Goal: Task Accomplishment & Management: Use online tool/utility

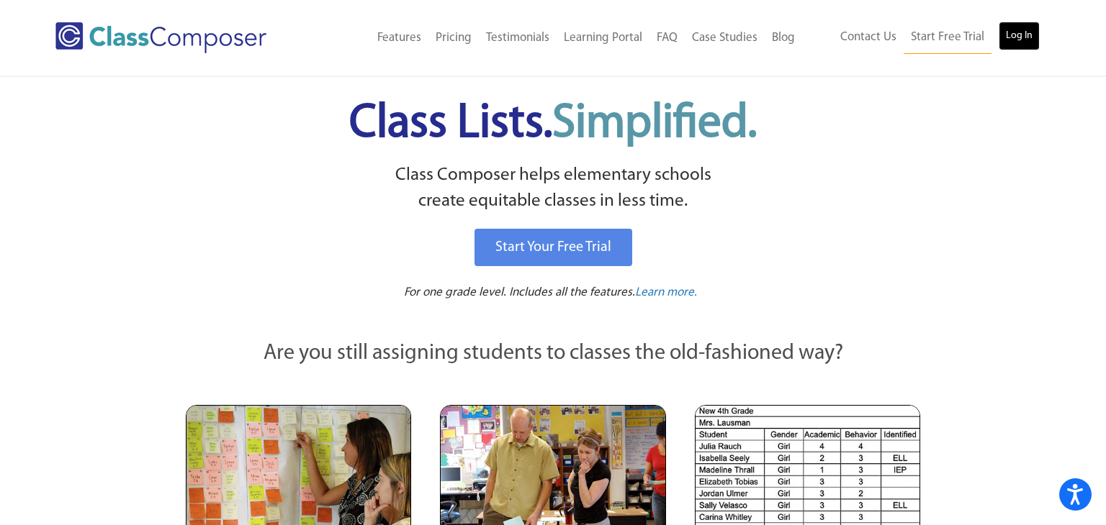
click at [1003, 43] on link "Log In" at bounding box center [1018, 36] width 41 height 29
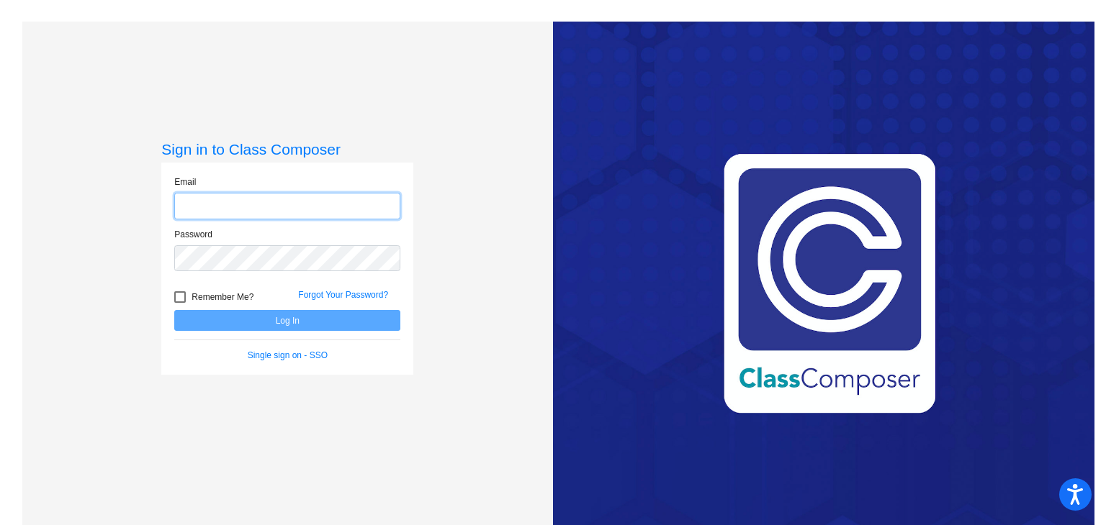
type input "[EMAIL_ADDRESS][DOMAIN_NAME]"
click at [274, 322] on button "Log In" at bounding box center [287, 320] width 226 height 21
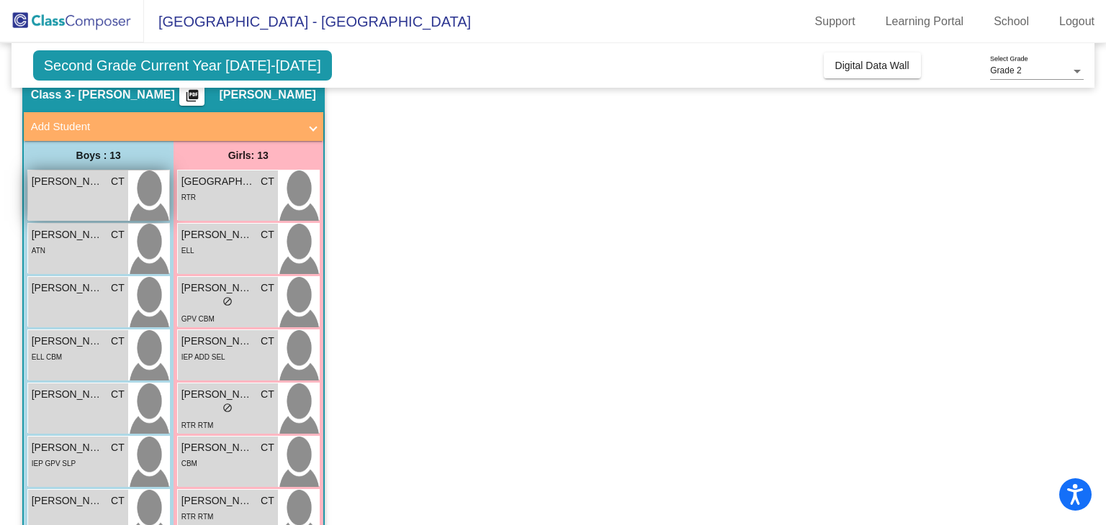
scroll to position [78, 0]
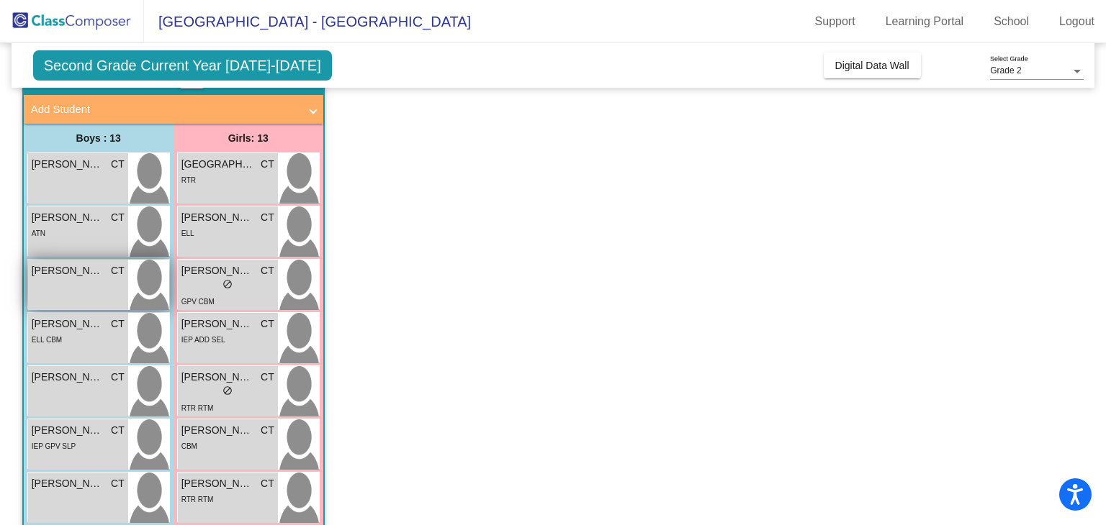
click at [90, 286] on div "[PERSON_NAME] CT lock do_not_disturb_alt" at bounding box center [78, 285] width 100 height 50
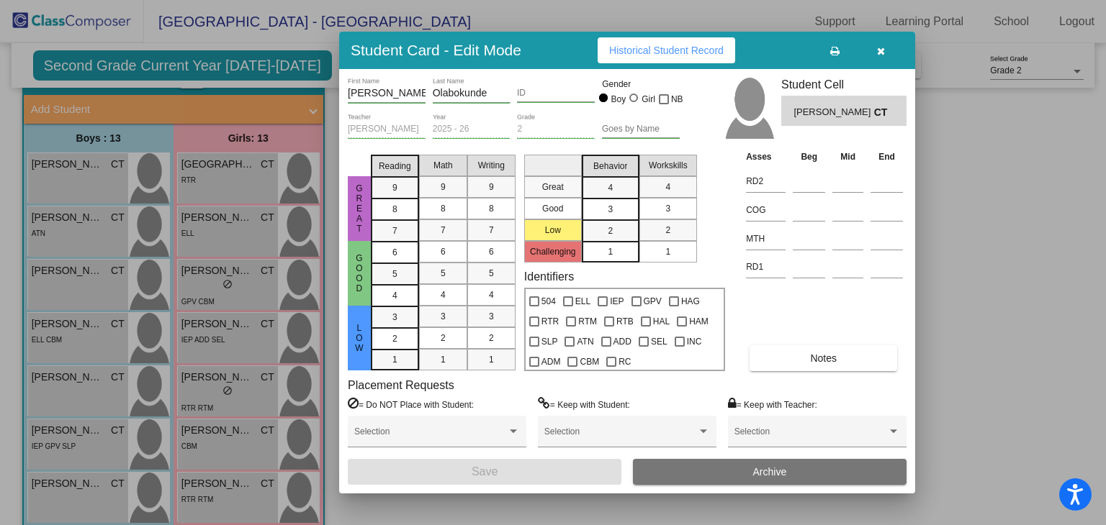
click at [688, 58] on button "Historical Student Record" at bounding box center [665, 50] width 137 height 26
click at [875, 54] on button "button" at bounding box center [880, 50] width 46 height 26
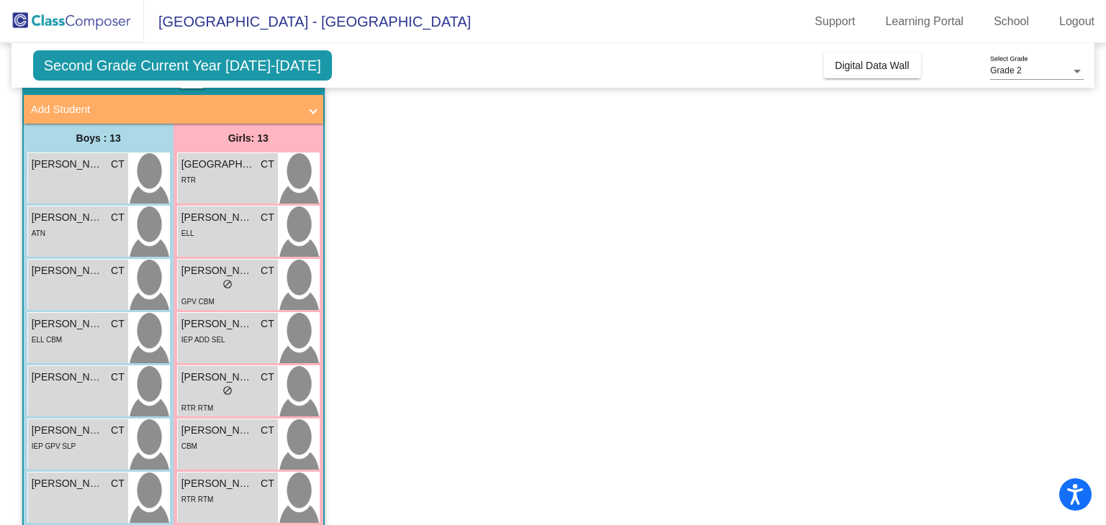
scroll to position [0, 0]
